Goal: Task Accomplishment & Management: Manage account settings

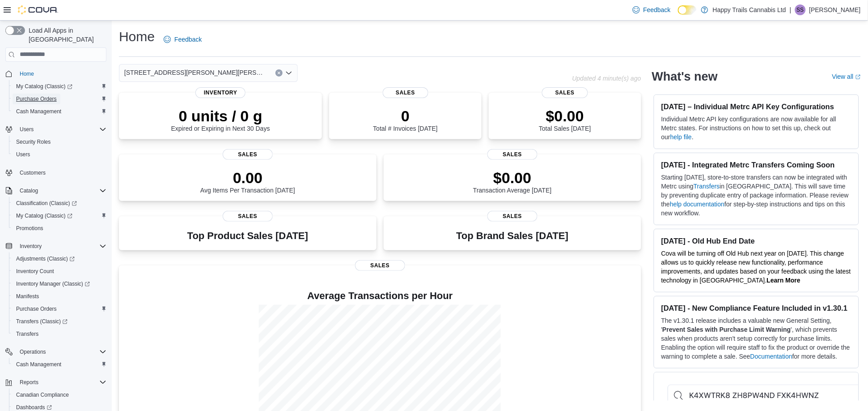
click at [48, 95] on span "Purchase Orders" at bounding box center [36, 98] width 41 height 7
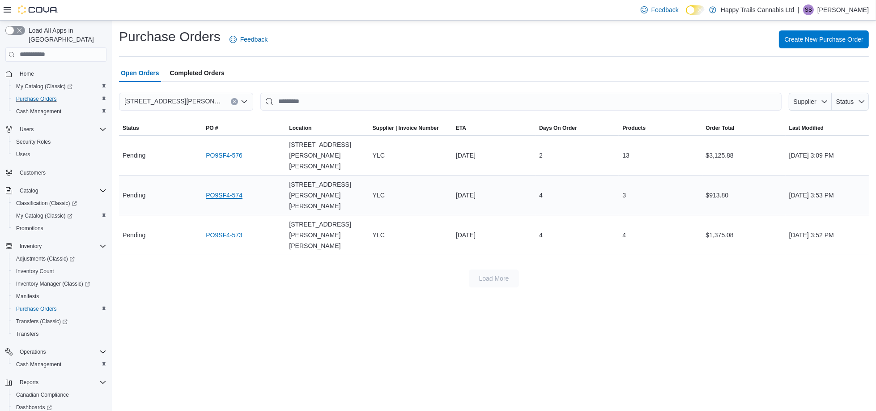
click at [212, 190] on link "PO9SF4-574" at bounding box center [224, 195] width 37 height 11
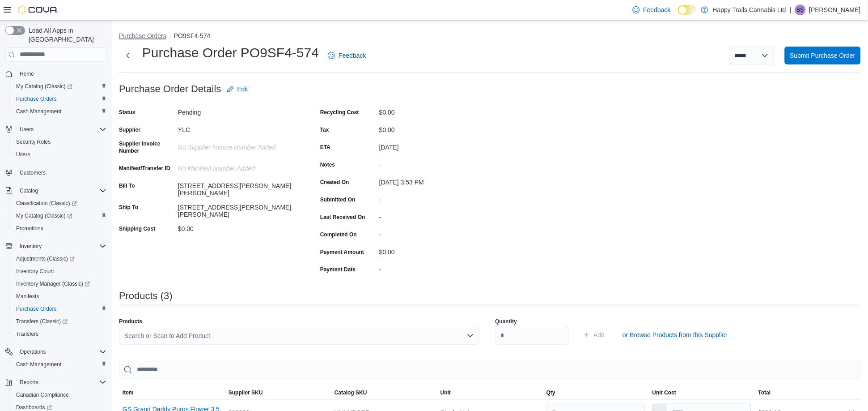
click at [135, 34] on button "Purchase Orders" at bounding box center [142, 35] width 47 height 7
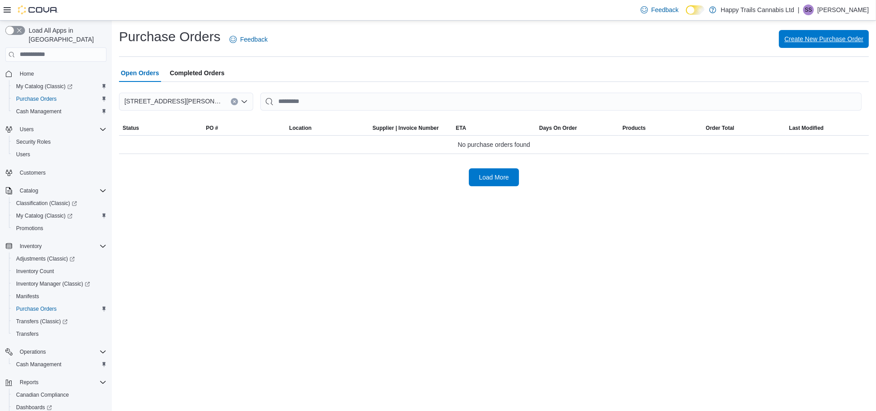
click at [835, 37] on span "Create New Purchase Order" at bounding box center [823, 38] width 79 height 9
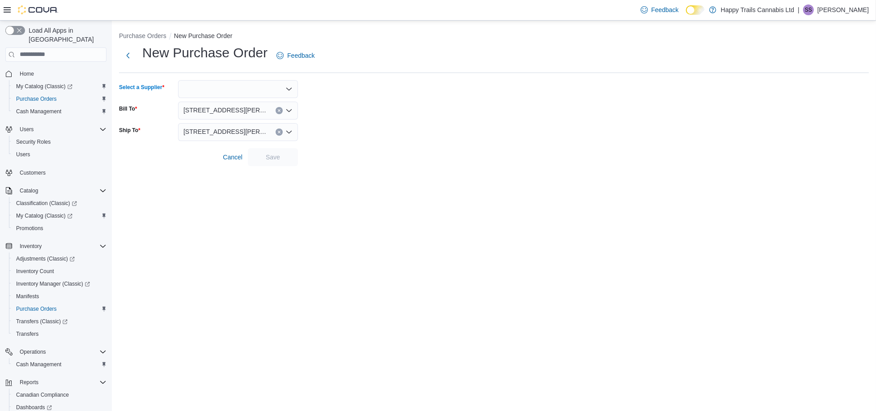
click at [291, 90] on icon "Open list of options" at bounding box center [288, 88] width 7 height 7
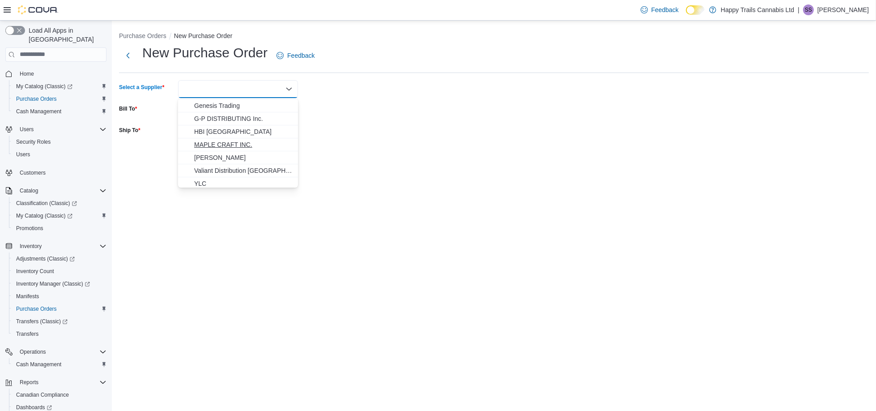
scroll to position [14, 0]
click at [225, 179] on span "YLC" at bounding box center [243, 180] width 98 height 9
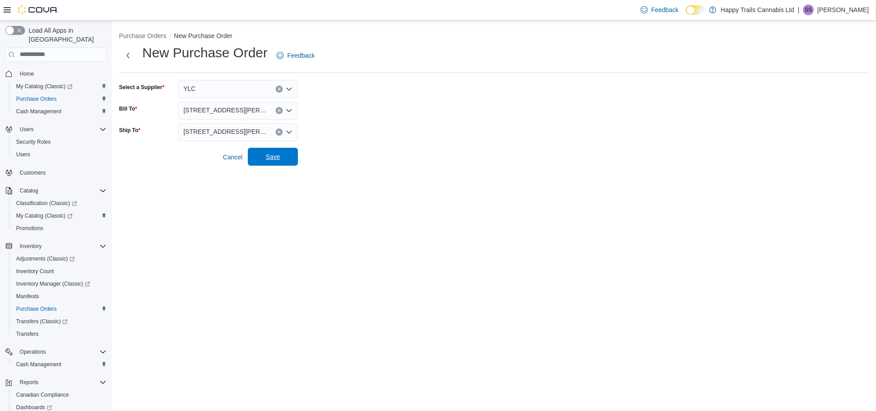
click at [286, 155] on span "Save" at bounding box center [272, 157] width 39 height 18
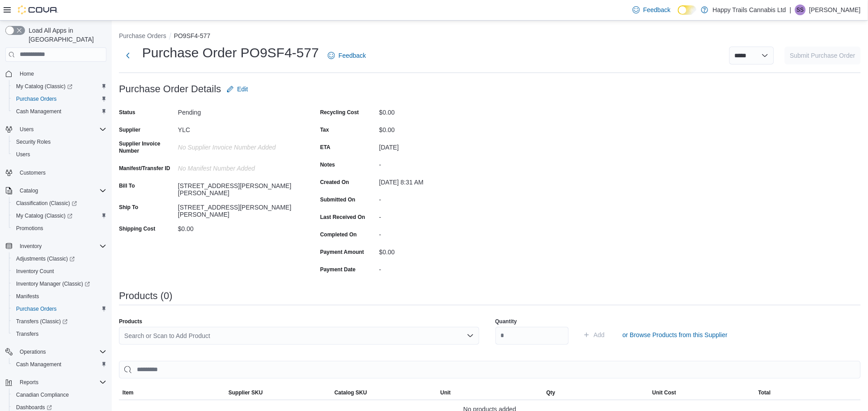
click at [240, 336] on div "Search or Scan to Add Product" at bounding box center [299, 336] width 361 height 18
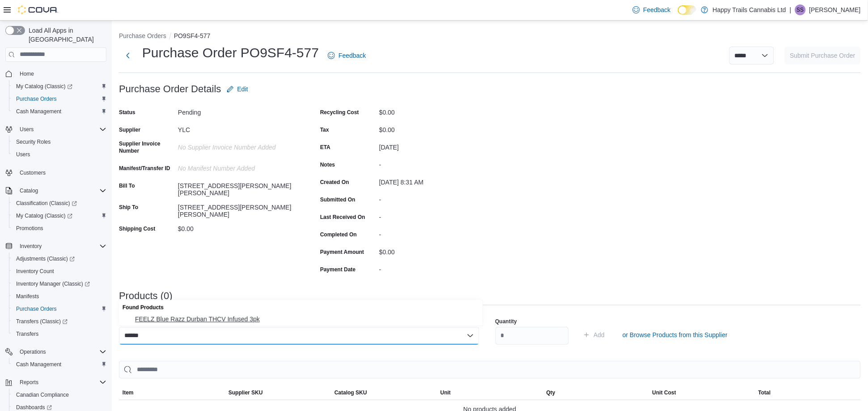
type input "******"
click at [233, 318] on span "FEELZ Blue Razz Durban THCV Infused 3pk" at bounding box center [306, 319] width 343 height 9
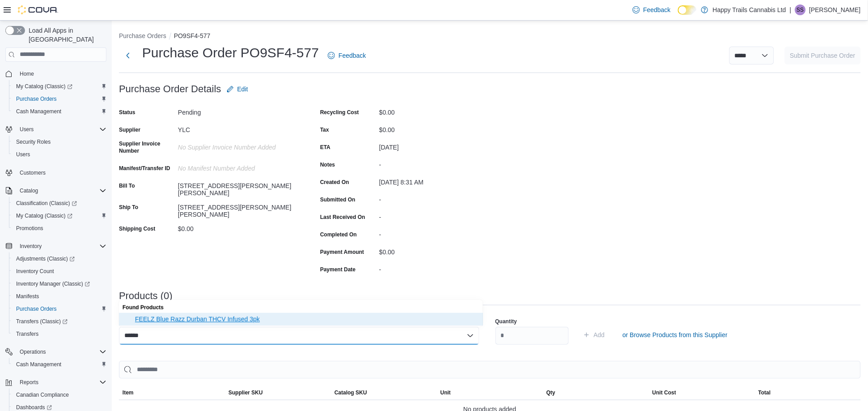
click at [233, 318] on span "FEELZ Blue Razz Durban THCV Infused 3pk" at bounding box center [306, 319] width 343 height 9
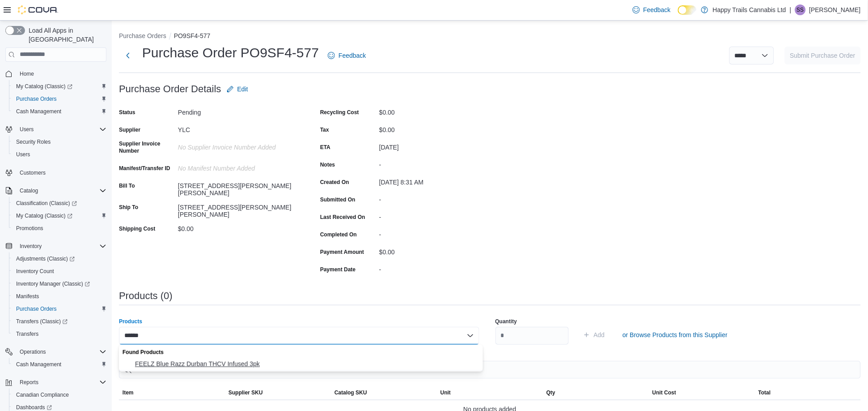
type input "******"
click at [230, 361] on span "FEELZ Blue Razz Durban THCV Infused 3pk" at bounding box center [306, 363] width 343 height 9
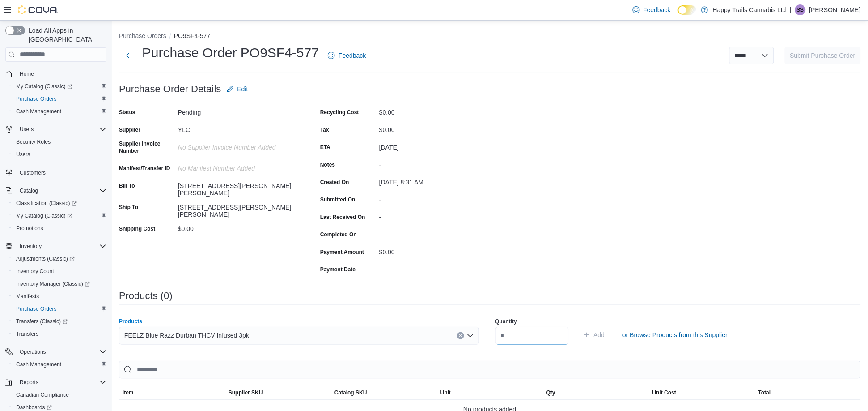
click at [528, 335] on input "number" at bounding box center [532, 336] width 73 height 18
type input "**"
click at [580, 326] on button "Add" at bounding box center [594, 335] width 29 height 18
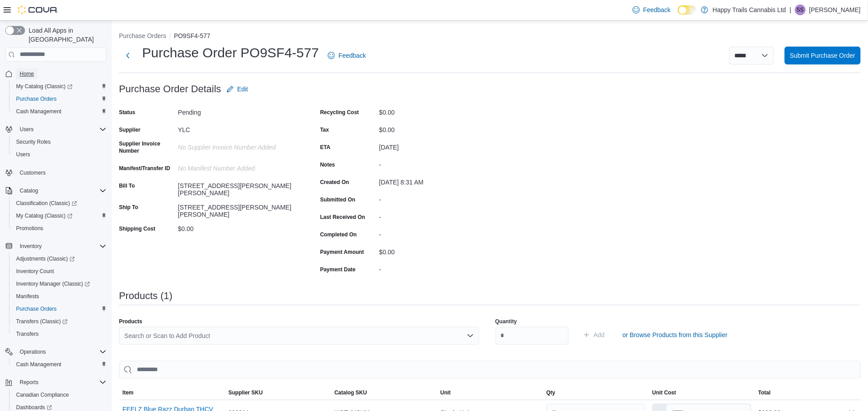
click at [30, 70] on span "Home" at bounding box center [27, 73] width 14 height 7
